Goal: Task Accomplishment & Management: Use online tool/utility

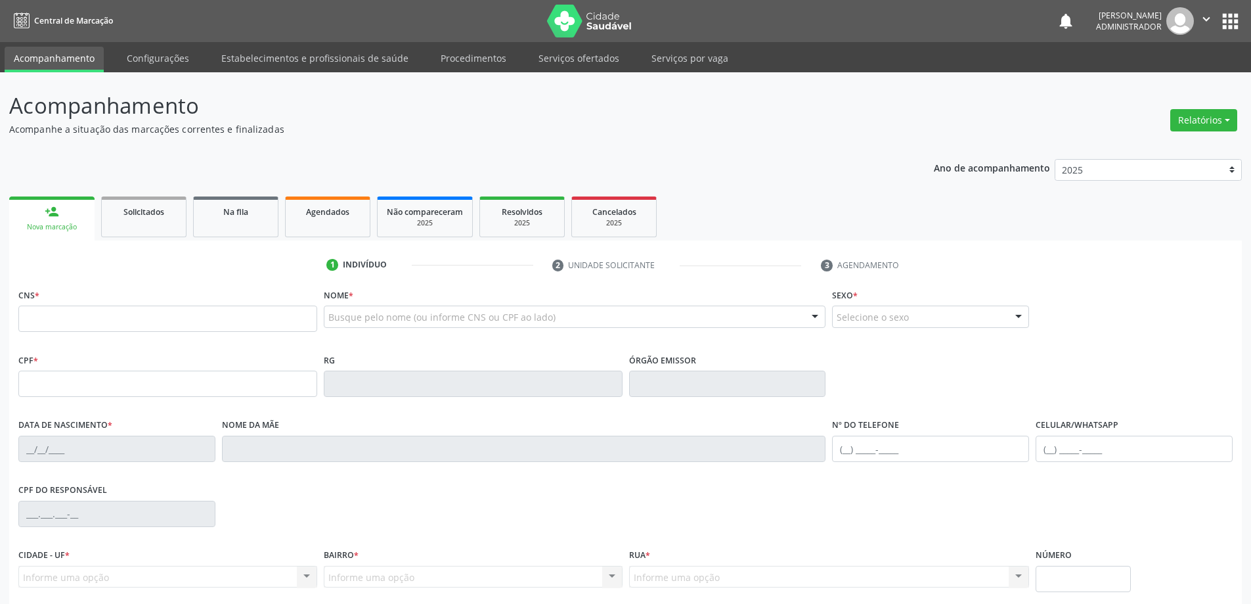
click at [1226, 19] on button "apps" at bounding box center [1230, 21] width 23 height 23
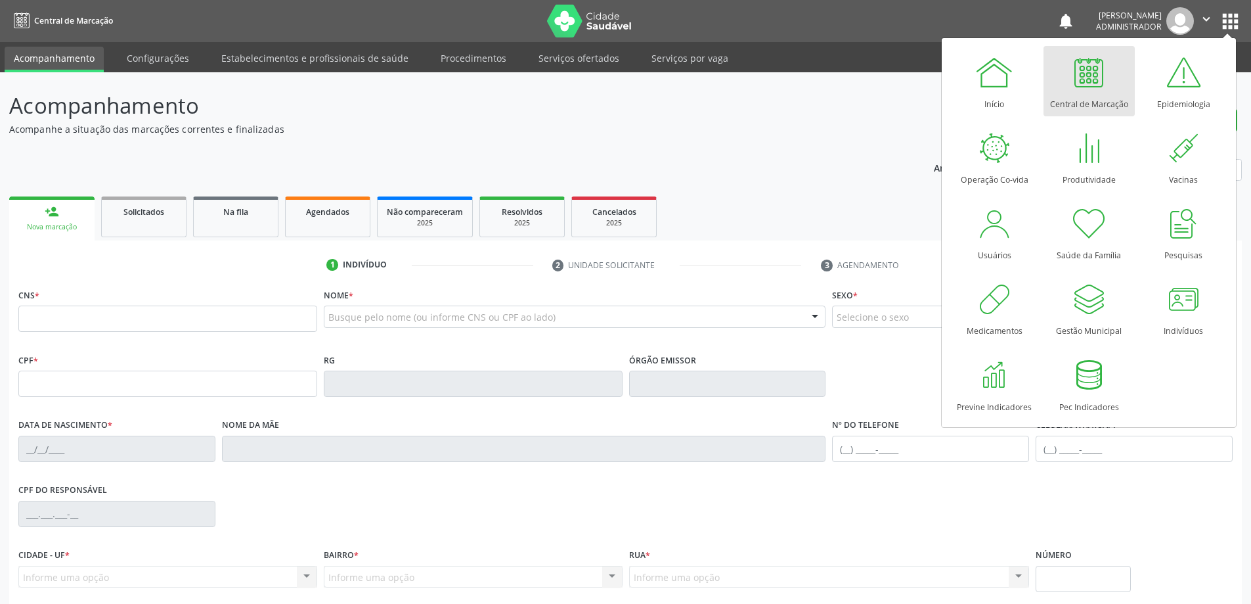
click at [1092, 73] on div at bounding box center [1088, 72] width 39 height 39
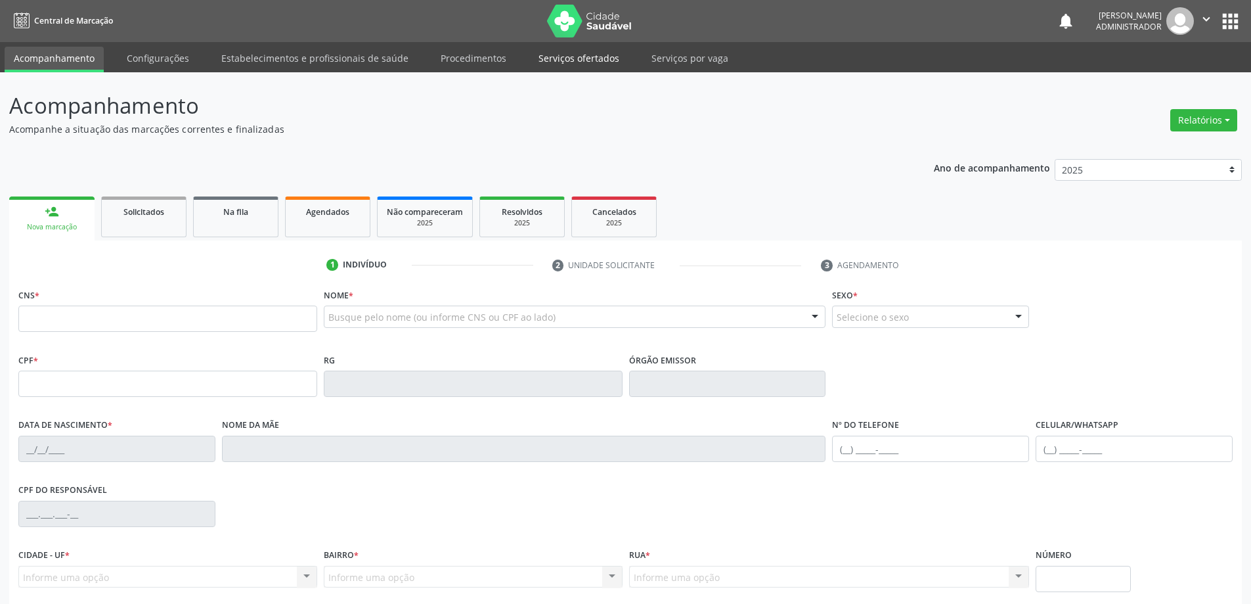
click at [575, 63] on link "Serviços ofertados" at bounding box center [578, 58] width 99 height 23
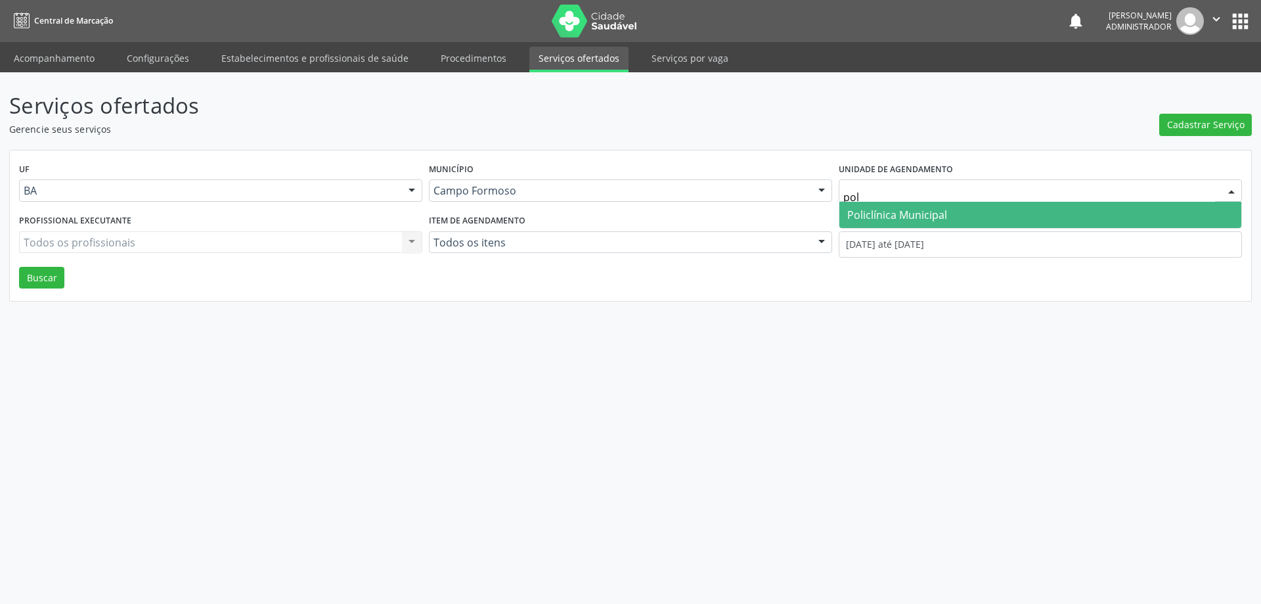
type input "poli"
click at [933, 208] on span "Policlínica Municipal" at bounding box center [897, 215] width 100 height 14
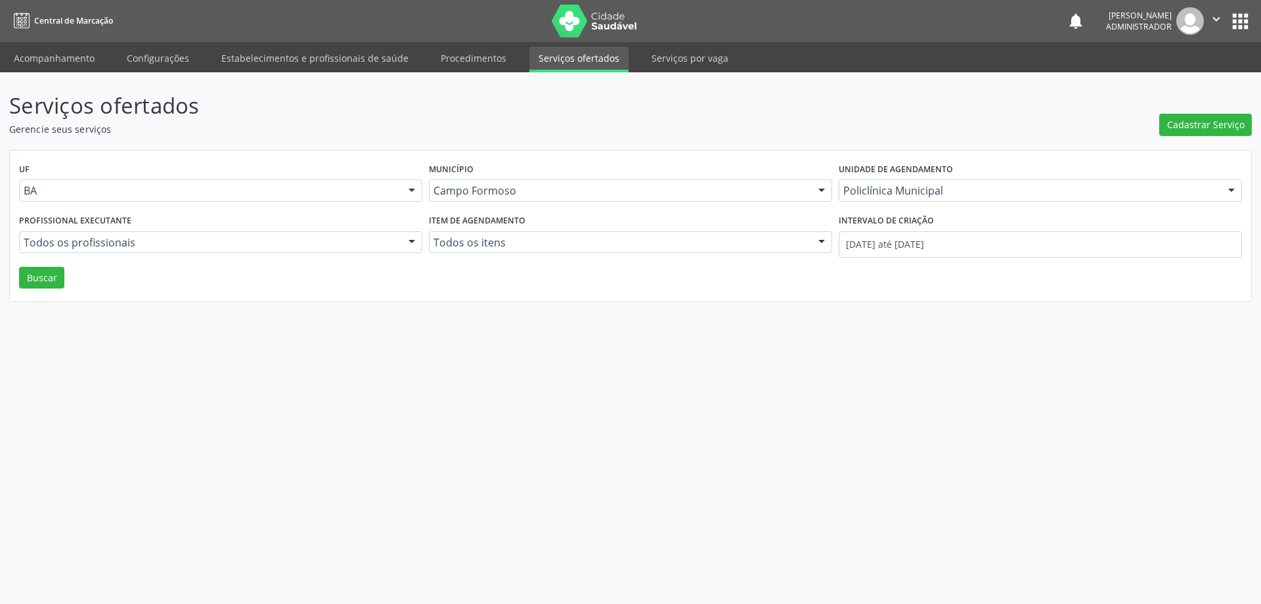
click at [411, 241] on div at bounding box center [412, 243] width 20 height 22
type input "washi"
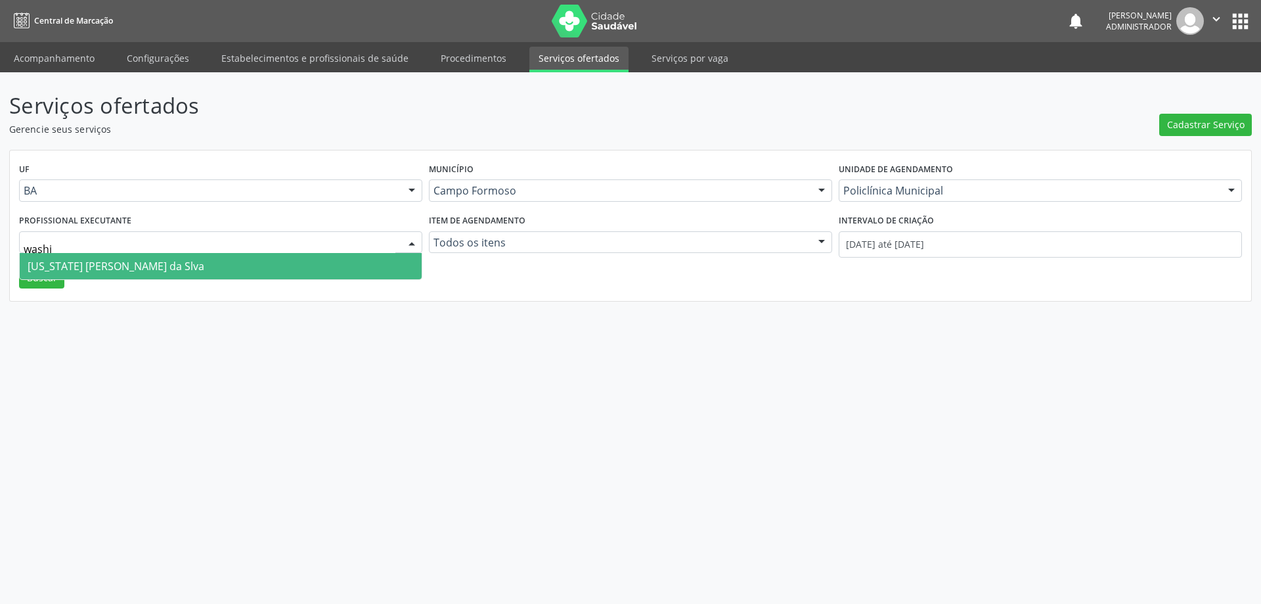
drag, startPoint x: 265, startPoint y: 258, endPoint x: 284, endPoint y: 259, distance: 18.4
click at [267, 259] on span "[US_STATE] [PERSON_NAME] da Slva" at bounding box center [221, 266] width 402 height 26
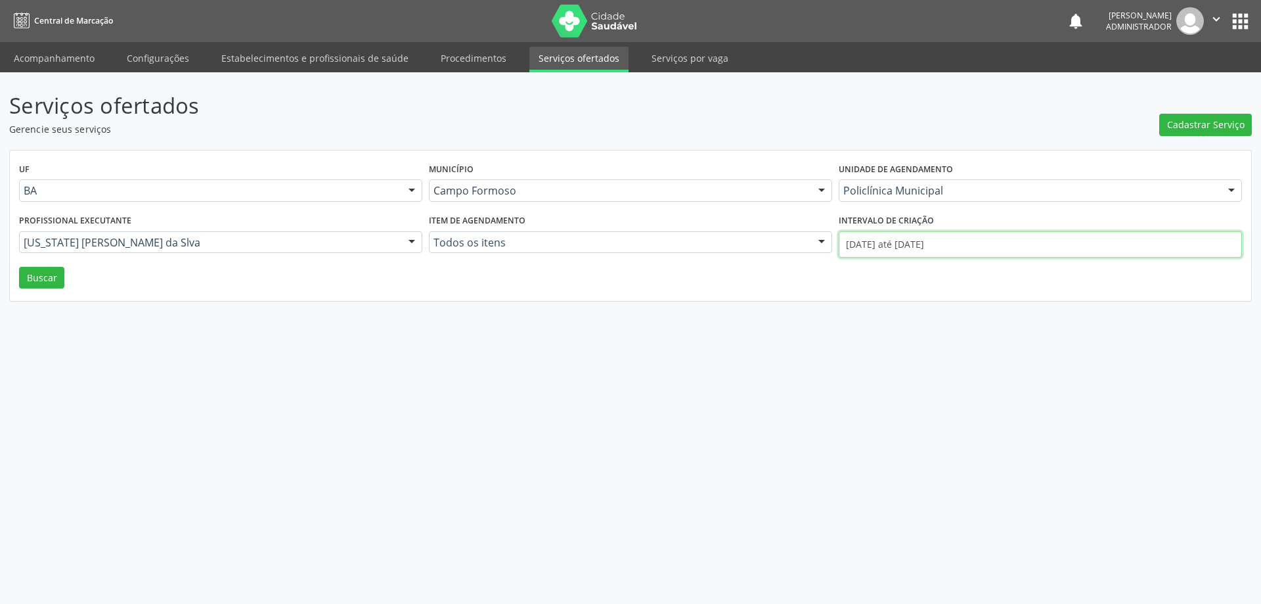
click at [874, 244] on input "[DATE] até [DATE]" at bounding box center [1040, 244] width 403 height 26
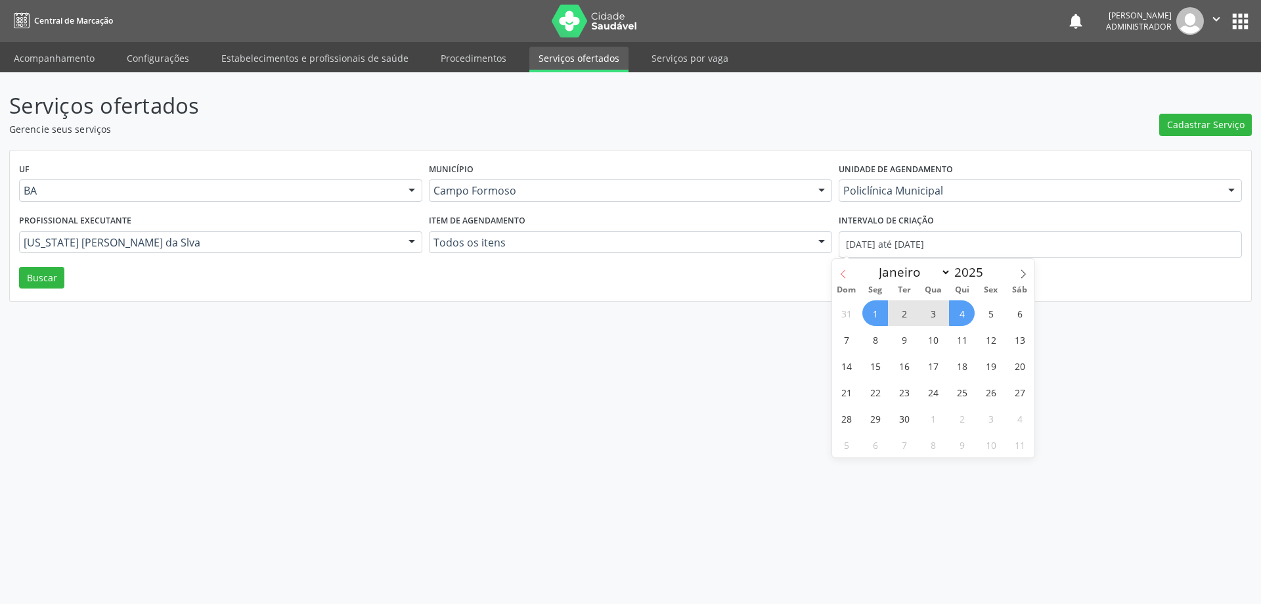
click at [844, 272] on icon at bounding box center [843, 273] width 9 height 9
select select "7"
click at [991, 315] on span "1" at bounding box center [991, 313] width 26 height 26
type input "[DATE]"
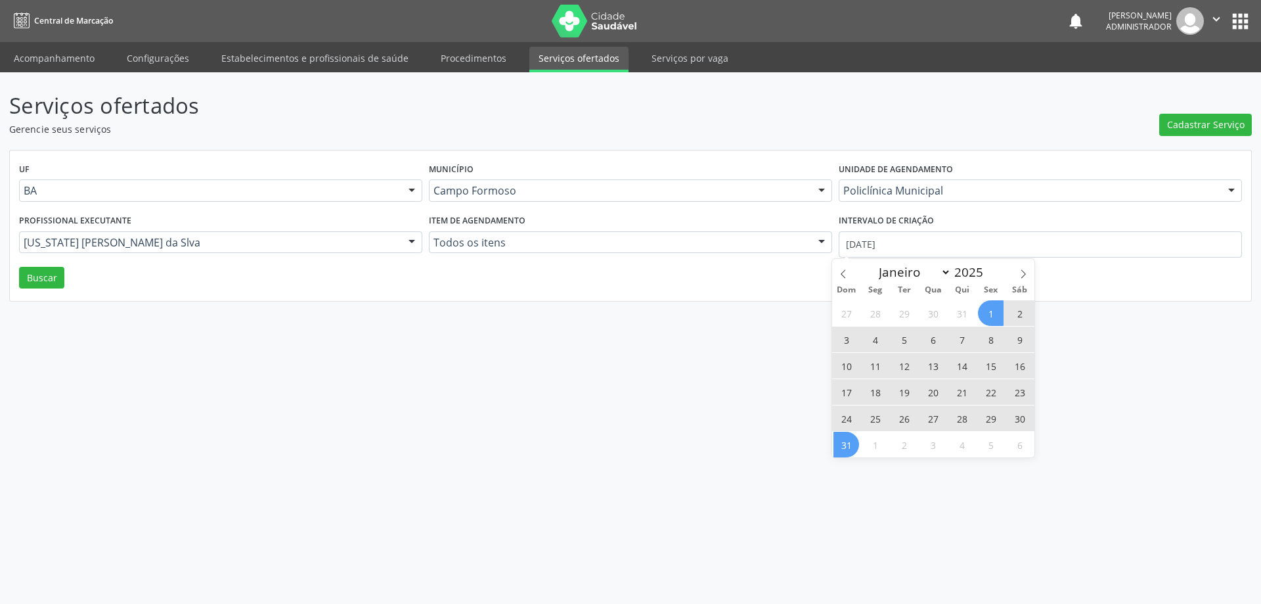
click at [851, 446] on span "31" at bounding box center [847, 445] width 26 height 26
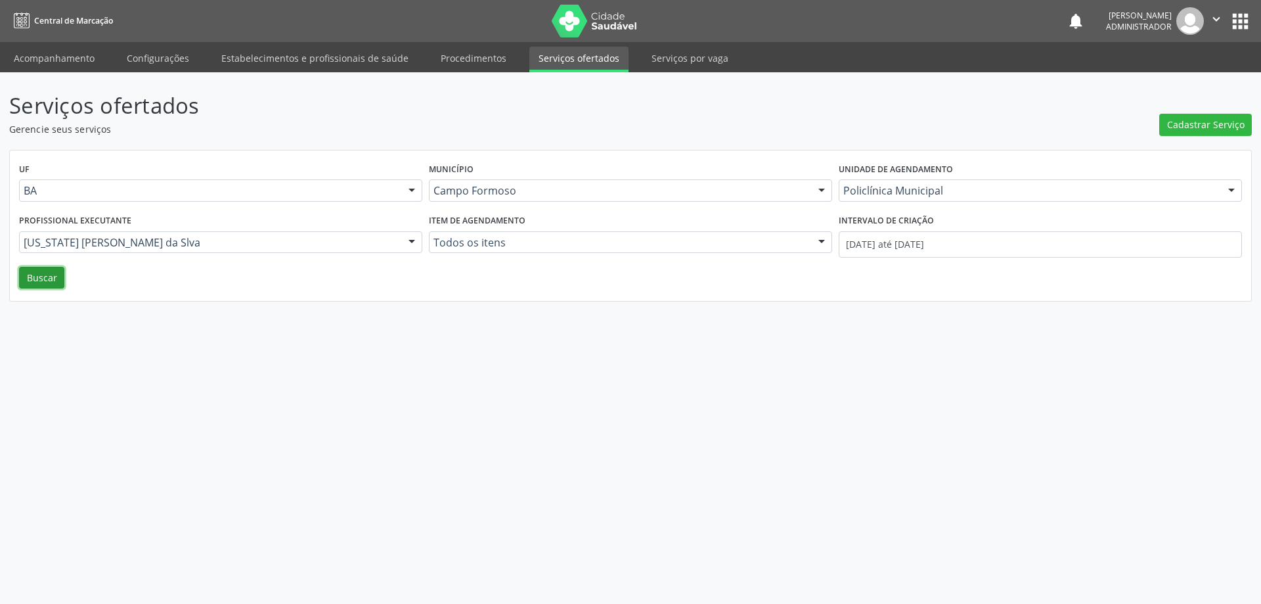
drag, startPoint x: 32, startPoint y: 274, endPoint x: 92, endPoint y: 274, distance: 59.8
click at [34, 274] on button "Buscar" at bounding box center [41, 278] width 45 height 22
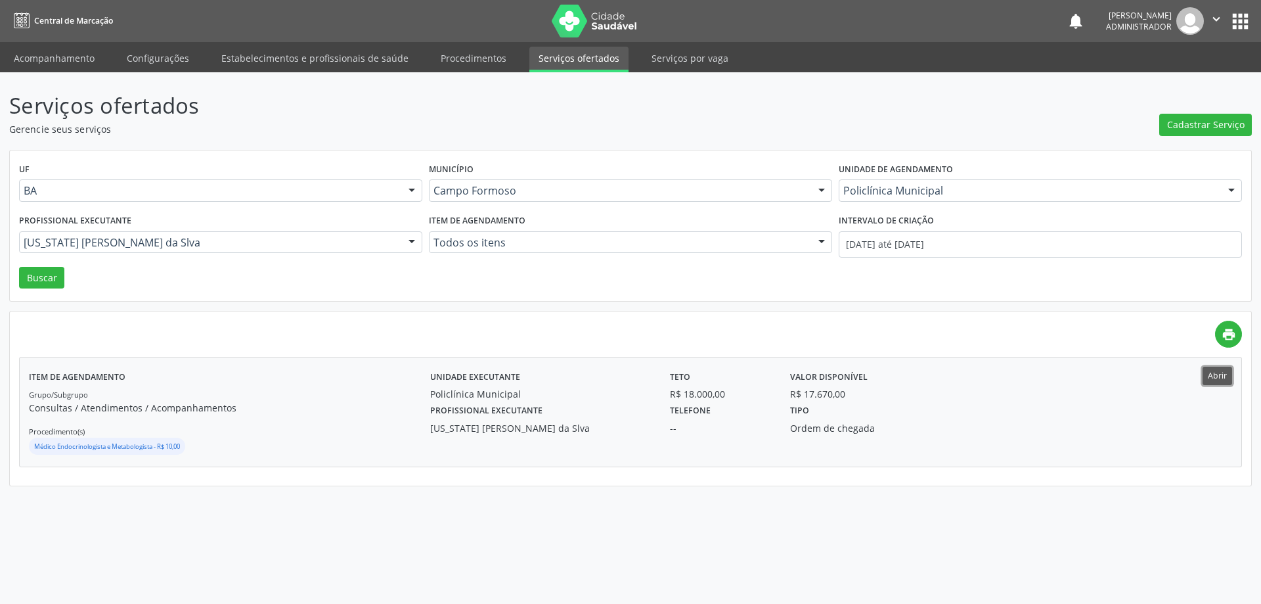
click at [1221, 378] on button "Abrir" at bounding box center [1218, 376] width 30 height 18
